Goal: Transaction & Acquisition: Obtain resource

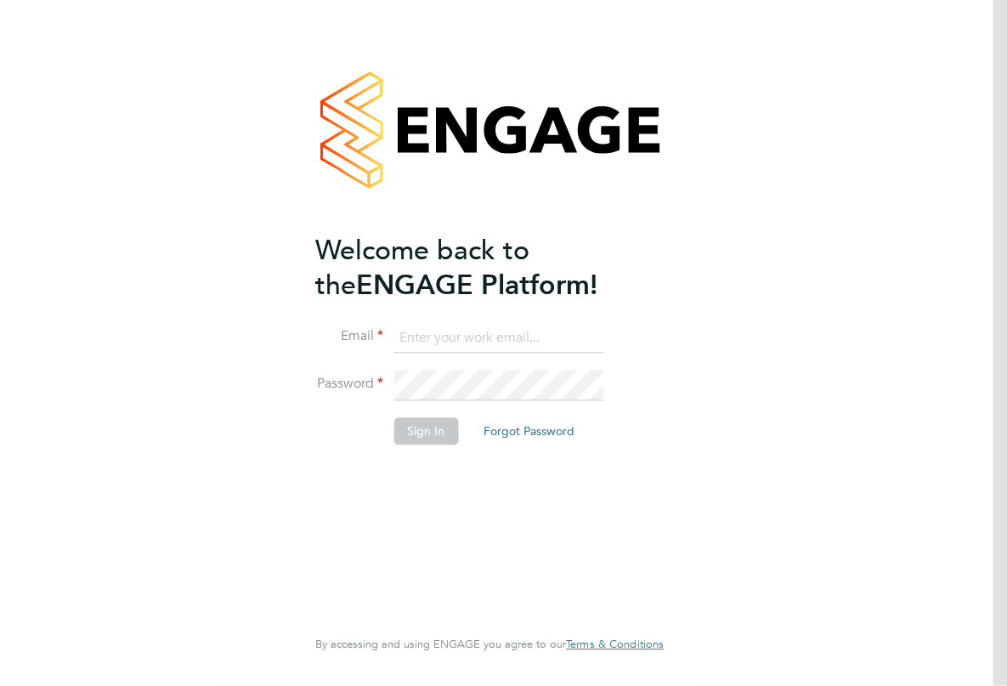
type input "sarah@velocityrecruitment.co.uk"
click at [433, 419] on button "Sign In" at bounding box center [425, 431] width 65 height 27
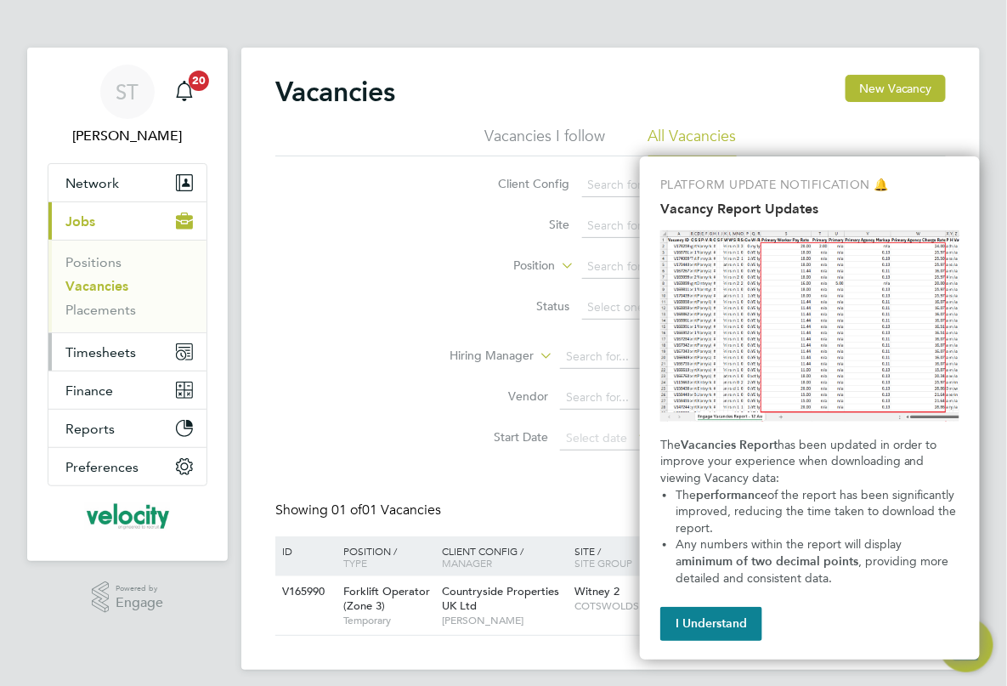
click at [124, 350] on span "Timesheets" at bounding box center [100, 352] width 71 height 16
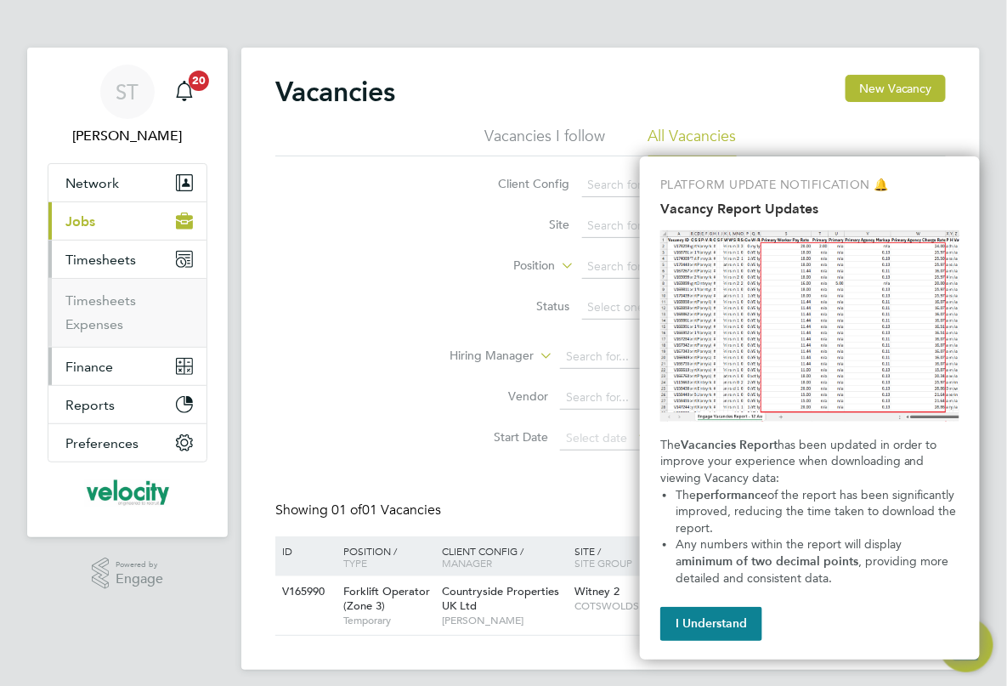
click at [104, 370] on span "Finance" at bounding box center [89, 367] width 48 height 16
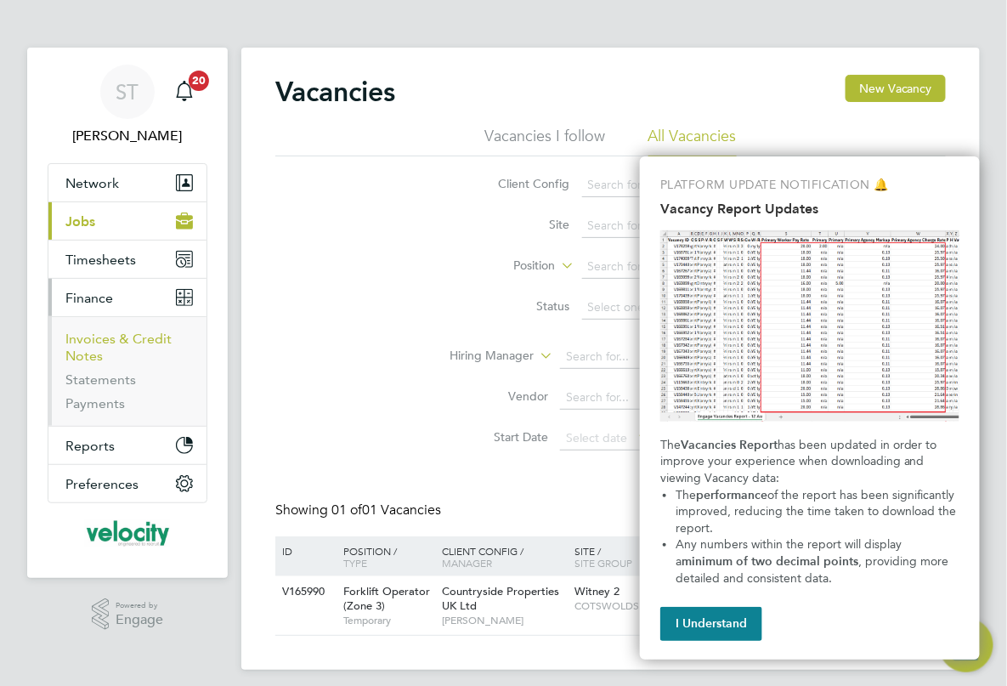
click at [90, 341] on link "Invoices & Credit Notes" at bounding box center [118, 347] width 106 height 33
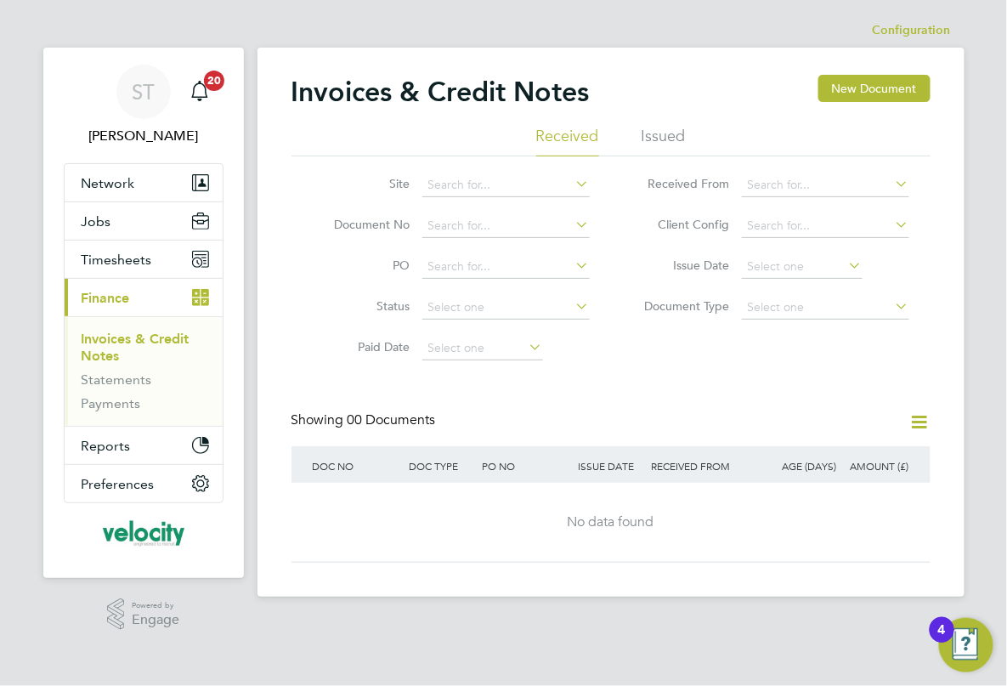
click at [665, 130] on li "Issued" at bounding box center [664, 141] width 44 height 31
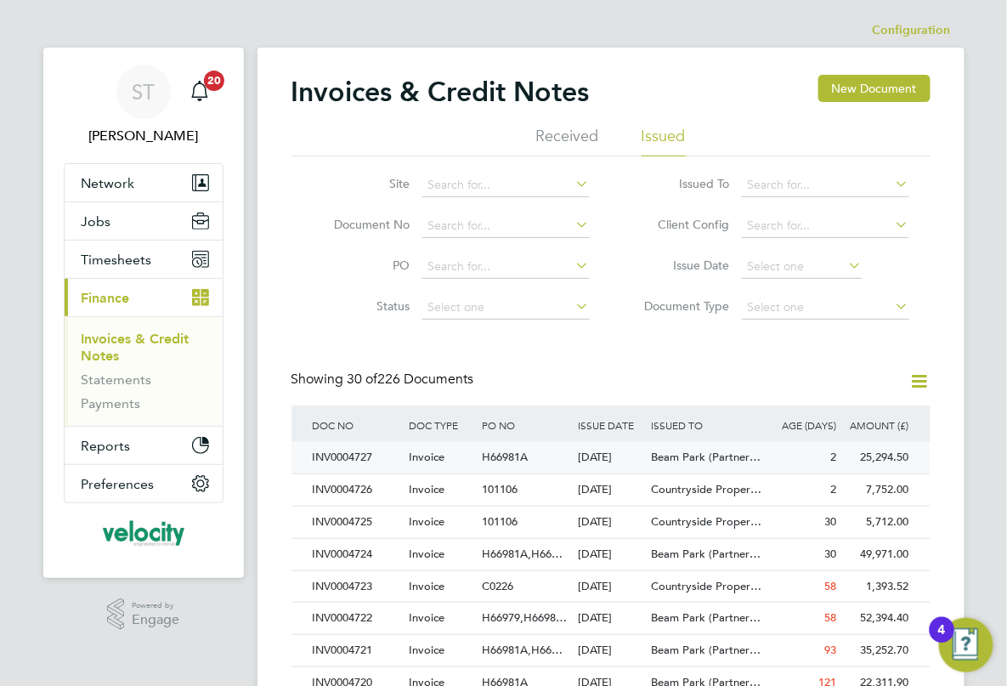
click at [706, 459] on span "Beam Park (Partner…" at bounding box center [706, 457] width 110 height 14
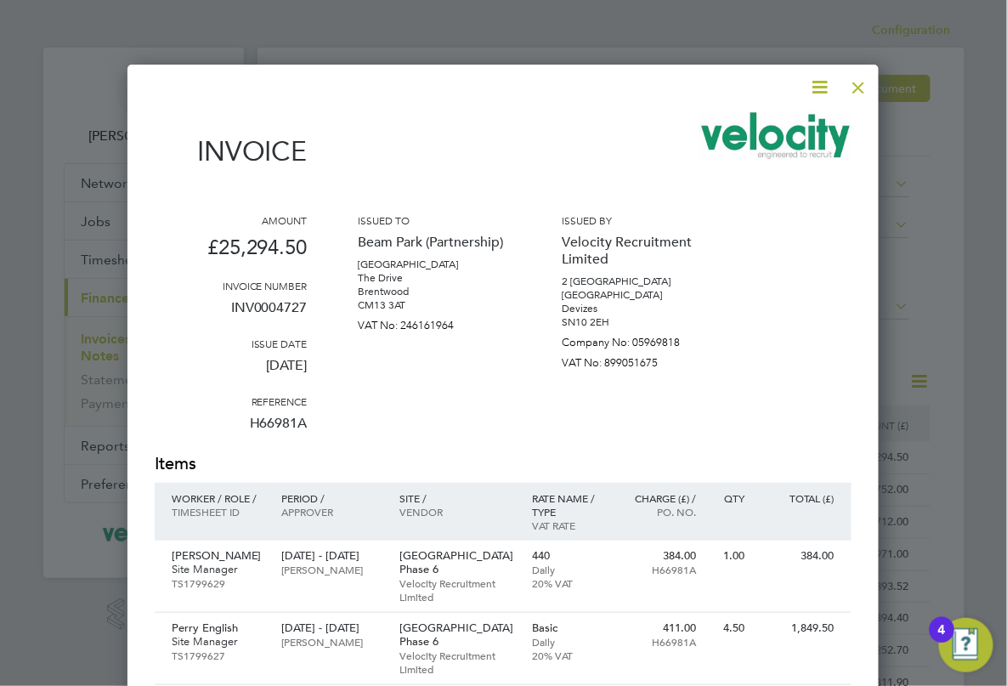
click at [817, 94] on icon at bounding box center [820, 86] width 21 height 21
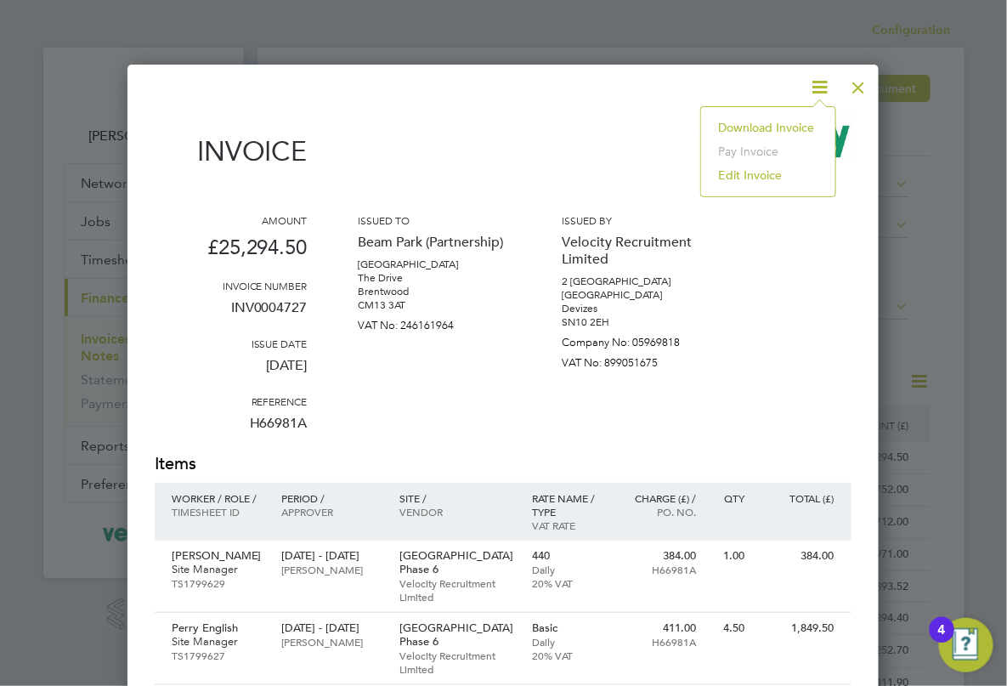
click at [801, 133] on li "Download Invoice" at bounding box center [768, 128] width 117 height 24
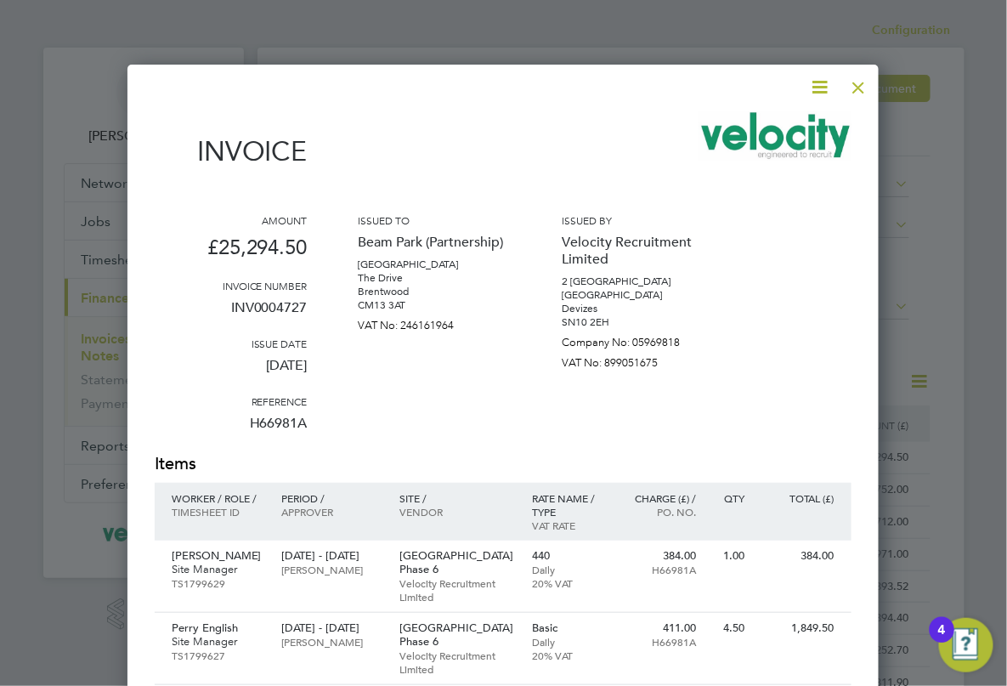
click at [856, 88] on div at bounding box center [859, 83] width 31 height 31
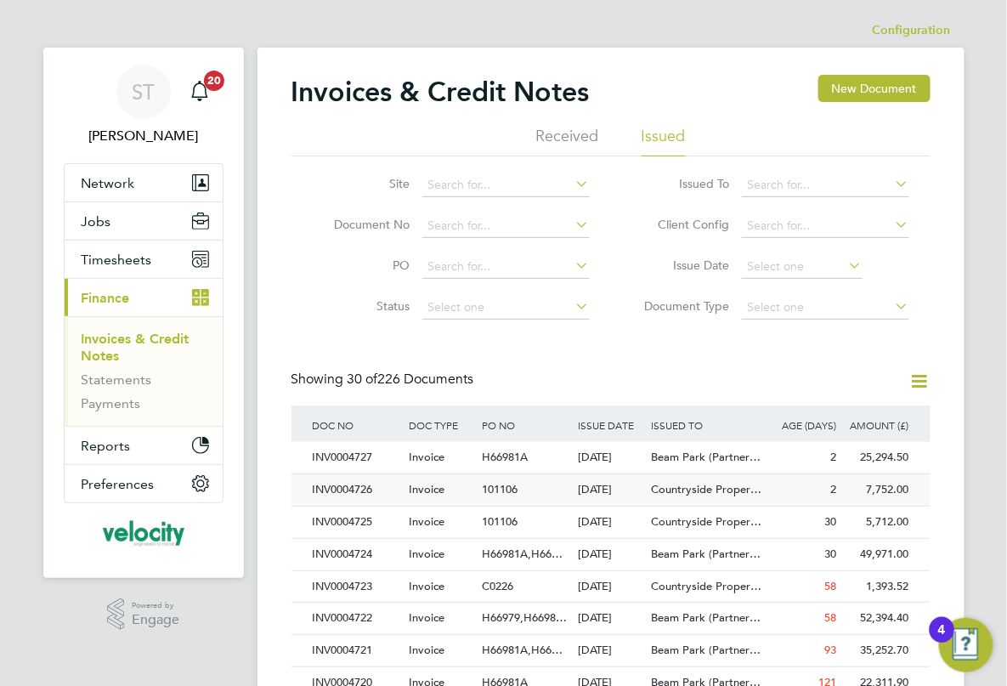
click at [658, 487] on span "Countryside Proper…" at bounding box center [706, 489] width 110 height 14
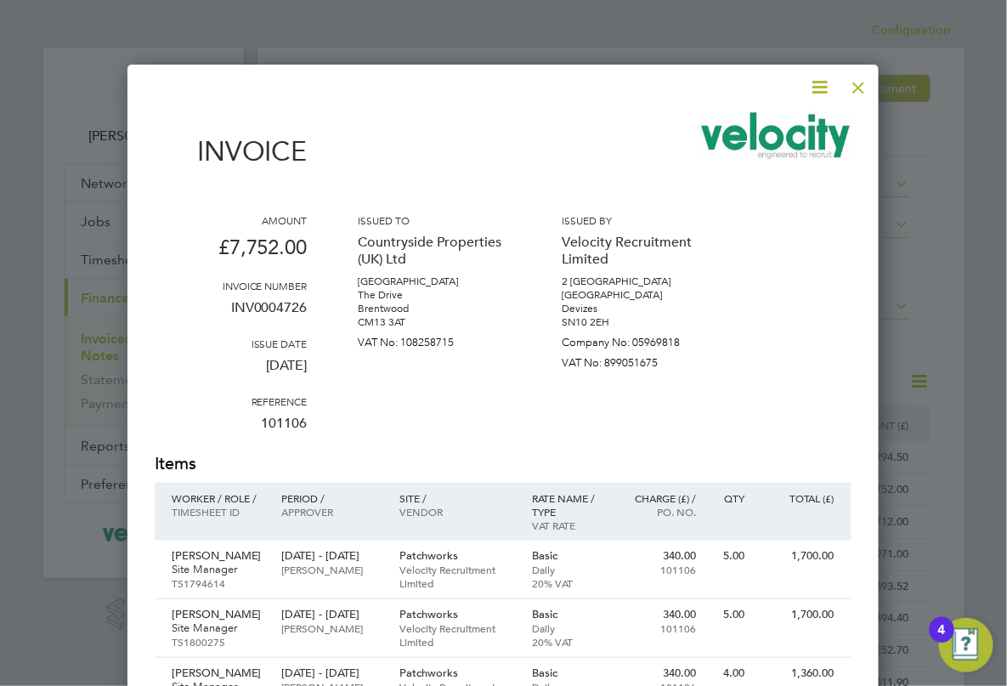
click at [824, 82] on icon at bounding box center [820, 86] width 21 height 21
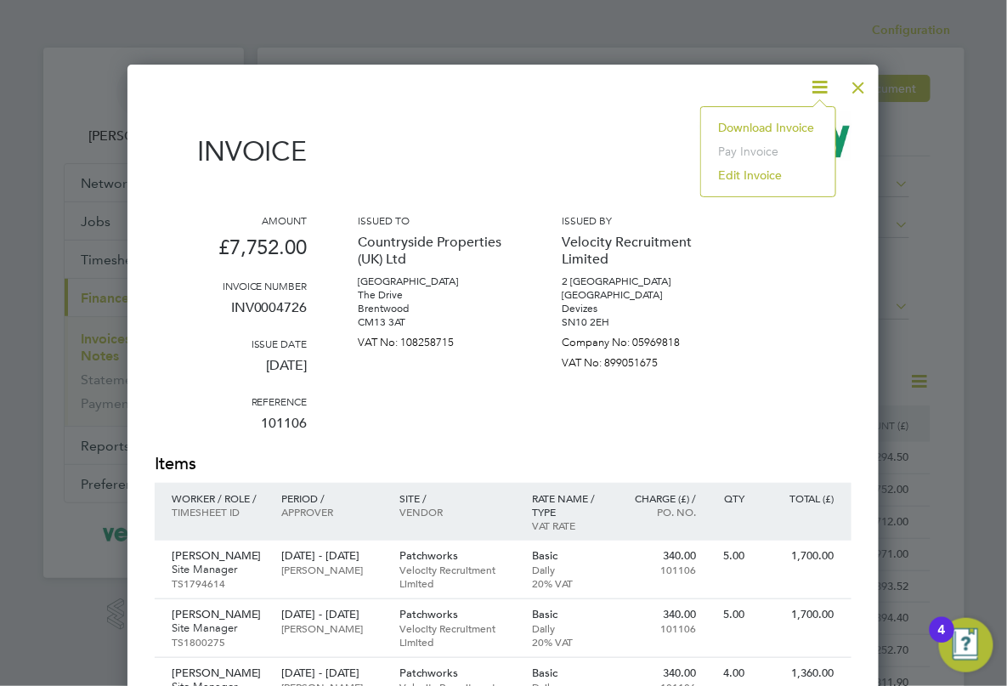
click at [762, 128] on li "Download Invoice" at bounding box center [768, 128] width 117 height 24
